Goal: Information Seeking & Learning: Find specific fact

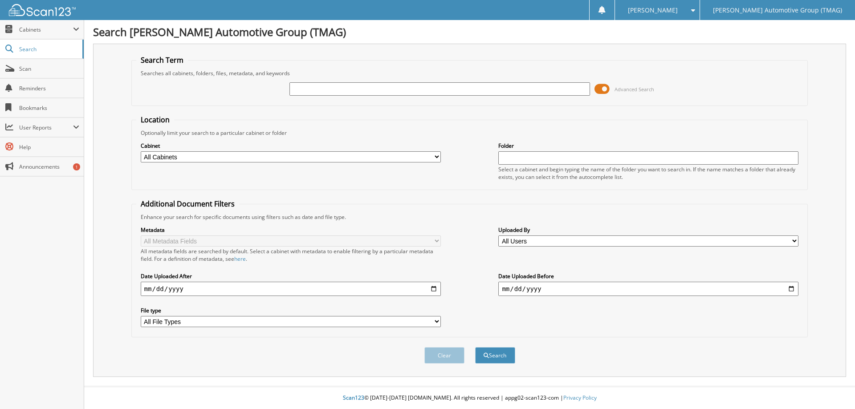
click at [367, 90] on input "text" at bounding box center [440, 88] width 300 height 13
type input "721825o"
click at [475, 348] on button "Search" at bounding box center [495, 356] width 40 height 16
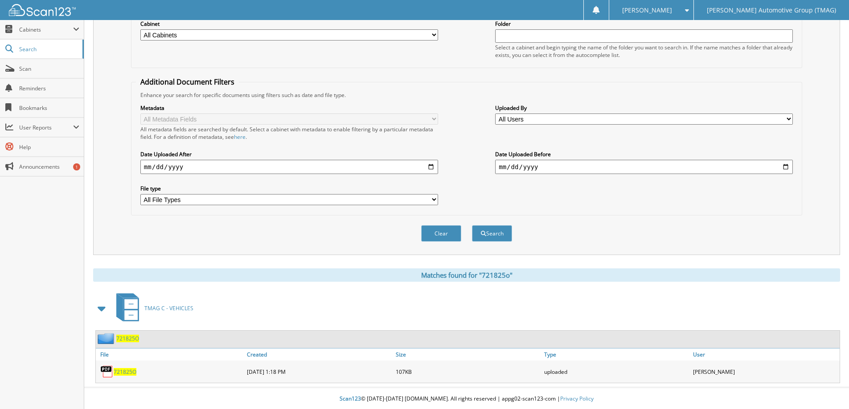
scroll to position [123, 0]
click at [129, 336] on span "721825O" at bounding box center [127, 338] width 23 height 8
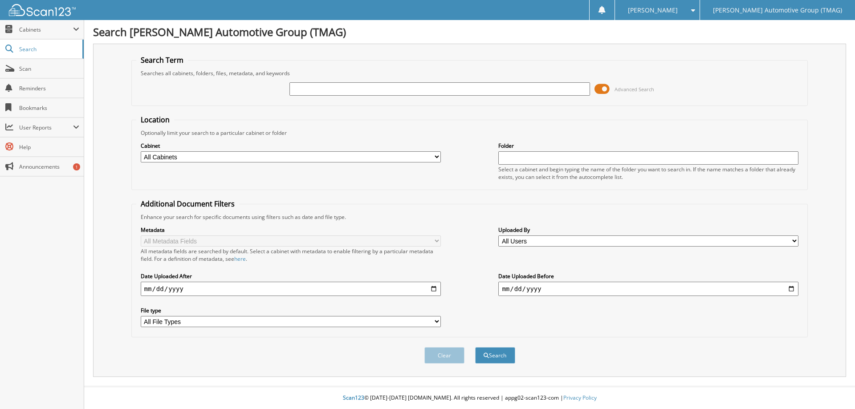
click at [343, 82] on div at bounding box center [440, 89] width 300 height 15
click at [339, 88] on input "text" at bounding box center [440, 88] width 300 height 13
type input "227299CO"
click at [475, 348] on button "Search" at bounding box center [495, 356] width 40 height 16
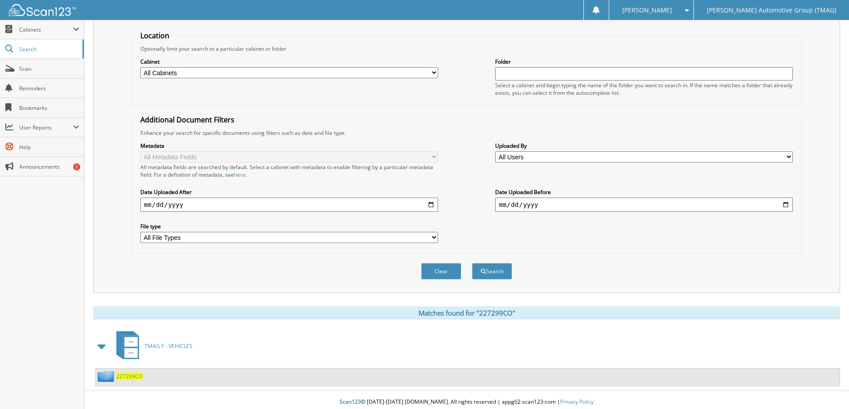
scroll to position [89, 0]
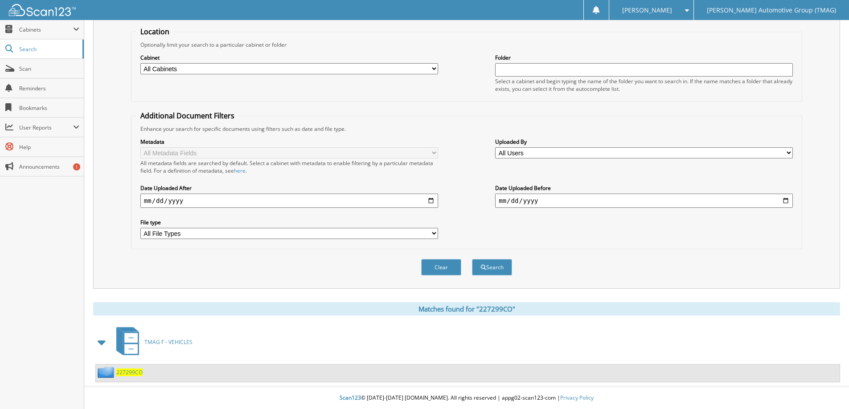
click at [128, 376] on div "227299CO" at bounding box center [119, 372] width 47 height 11
click at [128, 373] on span "227299CO" at bounding box center [129, 373] width 26 height 8
